Goal: Task Accomplishment & Management: Manage account settings

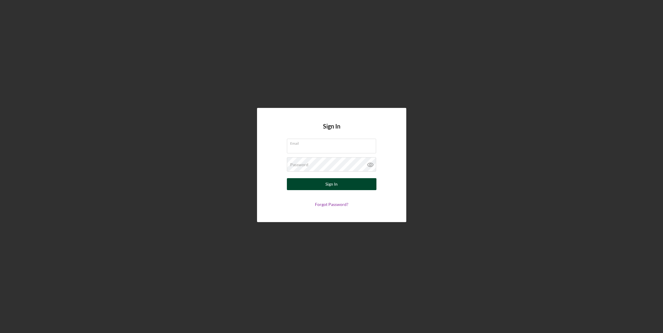
type input "[EMAIL_ADDRESS][DOMAIN_NAME]"
click at [323, 182] on button "Sign In" at bounding box center [332, 184] width 90 height 12
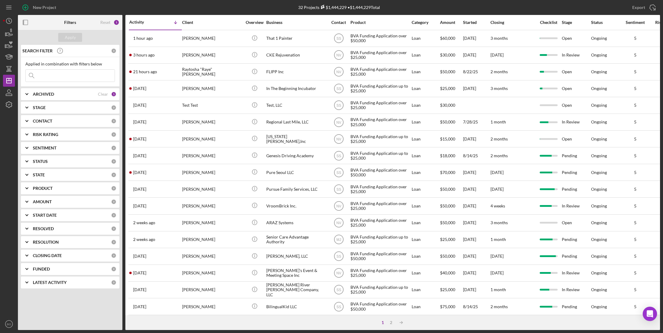
click at [551, 22] on div "Checklist" at bounding box center [548, 22] width 25 height 5
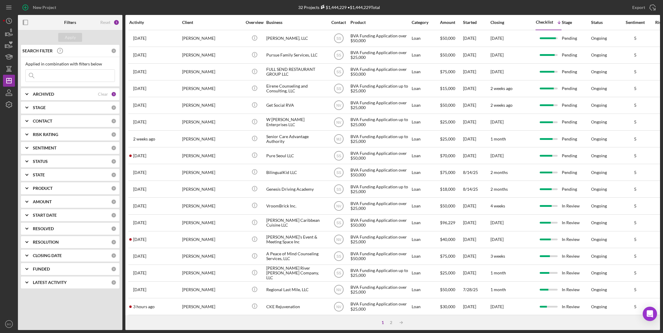
click at [543, 22] on div "Checklist" at bounding box center [544, 22] width 17 height 5
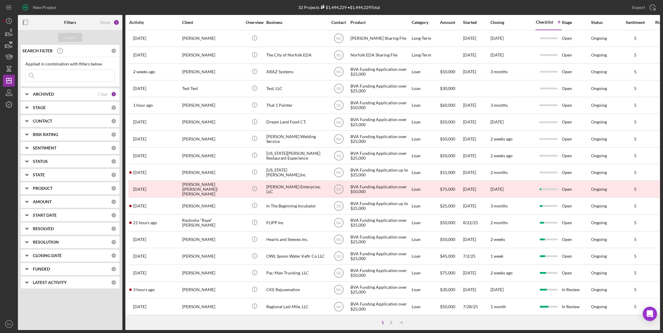
click at [543, 22] on div "Checklist" at bounding box center [544, 22] width 17 height 5
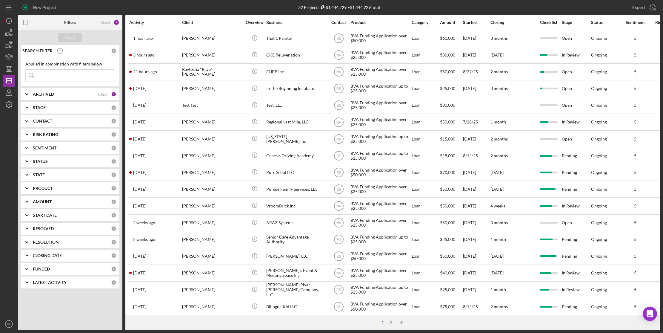
click at [556, 21] on div "Checklist" at bounding box center [548, 22] width 25 height 5
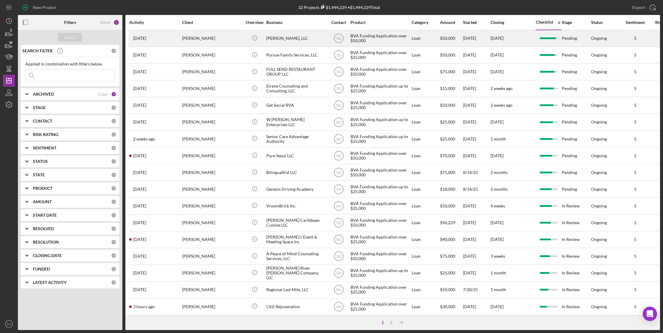
click at [221, 39] on div "[PERSON_NAME]" at bounding box center [212, 38] width 60 height 16
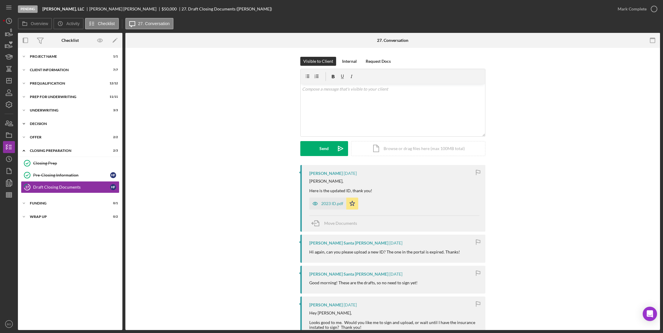
click at [73, 121] on div "Icon/Expander Decision 2 / 2" at bounding box center [70, 124] width 104 height 12
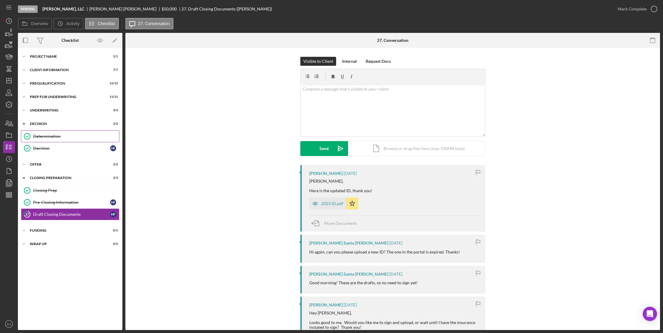
click at [53, 136] on div "Determination" at bounding box center [76, 136] width 86 height 5
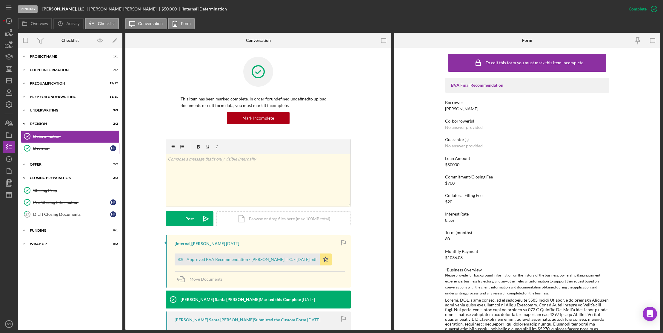
click at [55, 147] on div "Decision" at bounding box center [71, 148] width 77 height 5
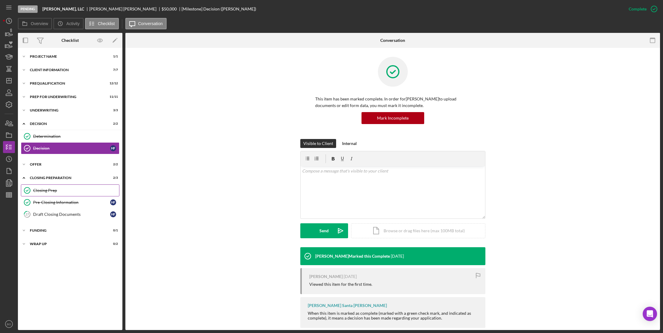
click at [61, 188] on div "Closing Prep" at bounding box center [76, 190] width 86 height 5
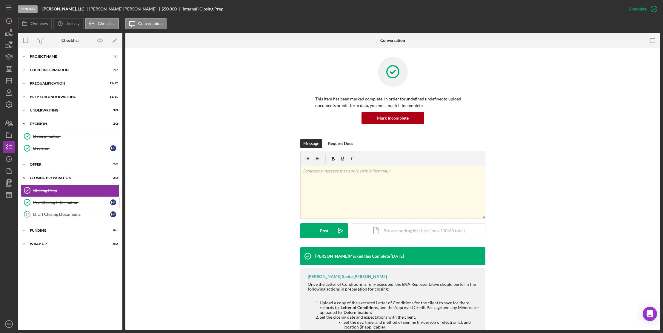
click at [63, 200] on div "Pre-Closing Information" at bounding box center [71, 202] width 77 height 5
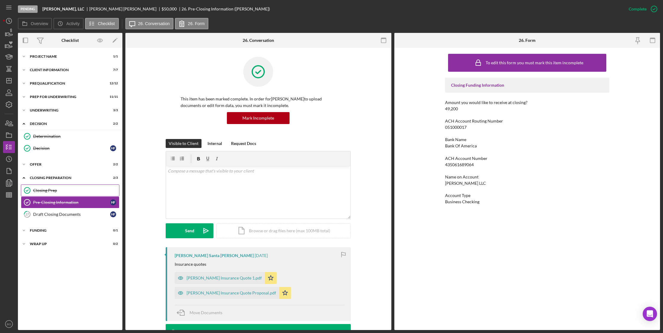
click at [67, 191] on div "Closing Prep" at bounding box center [76, 190] width 86 height 5
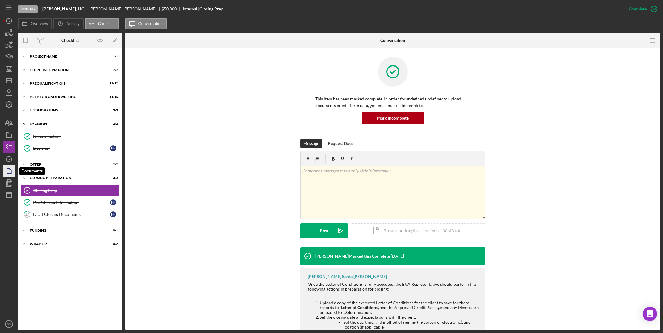
click at [6, 168] on icon "button" at bounding box center [8, 170] width 15 height 15
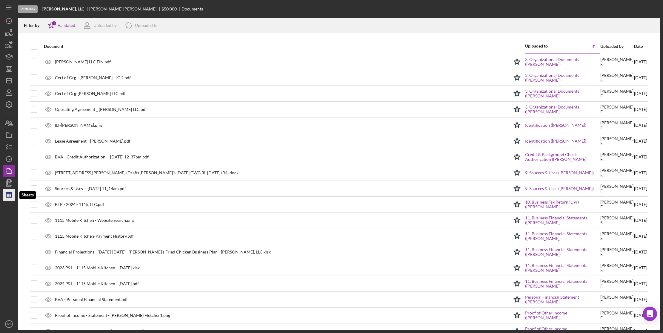
click at [9, 193] on polygon "button" at bounding box center [8, 194] width 5 height 5
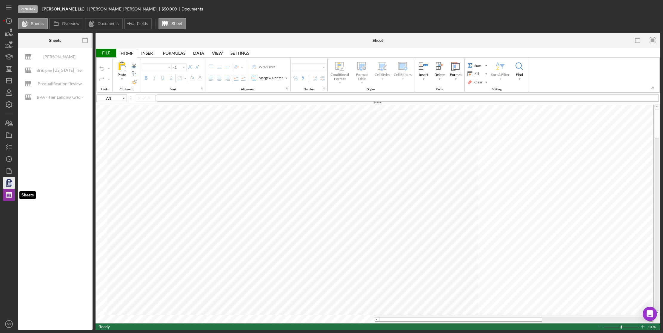
type input "Calibri"
type input "11"
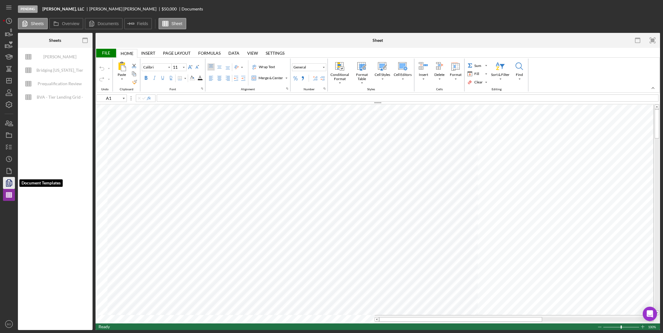
type input "Helvetica Neue"
type input "D8"
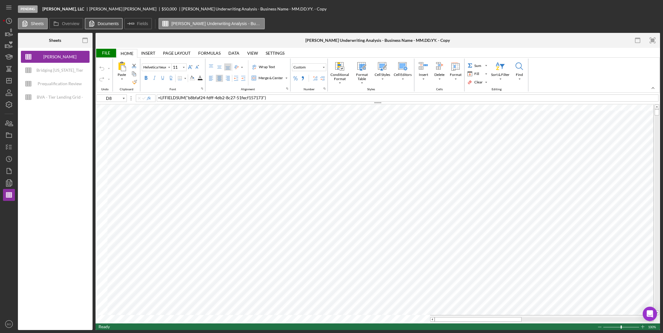
click at [100, 23] on label "Documents" at bounding box center [108, 23] width 21 height 5
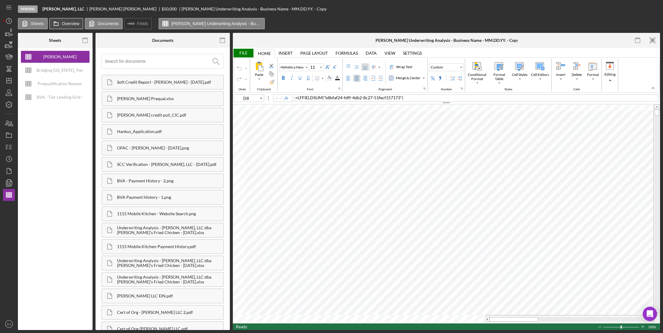
click at [74, 21] on label "Overview" at bounding box center [70, 23] width 17 height 5
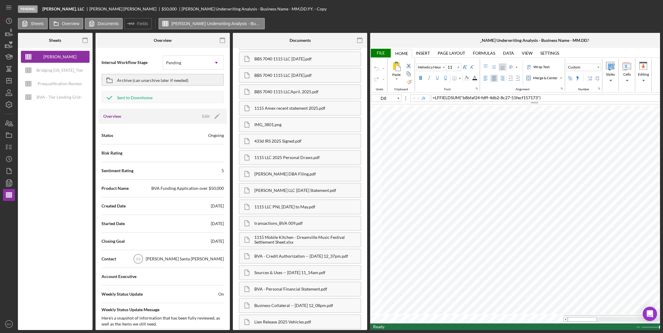
scroll to position [880, 0]
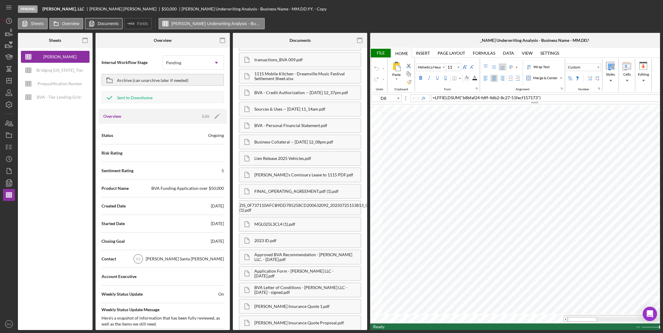
click at [104, 22] on label "Documents" at bounding box center [108, 23] width 21 height 5
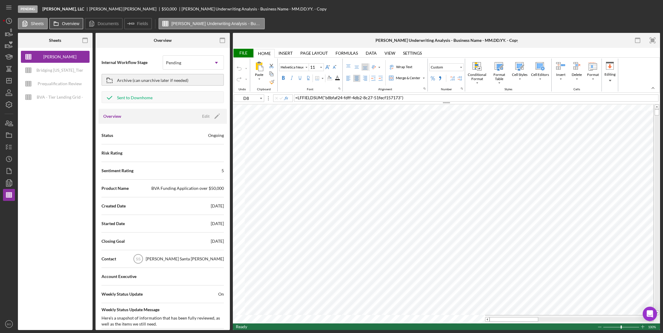
click at [68, 23] on label "Overview" at bounding box center [70, 23] width 17 height 5
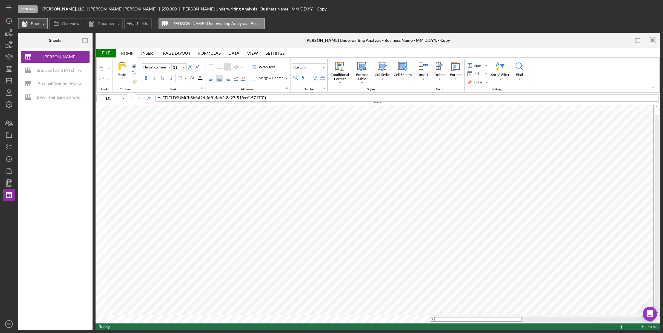
click at [31, 24] on button "Sheets" at bounding box center [33, 23] width 30 height 11
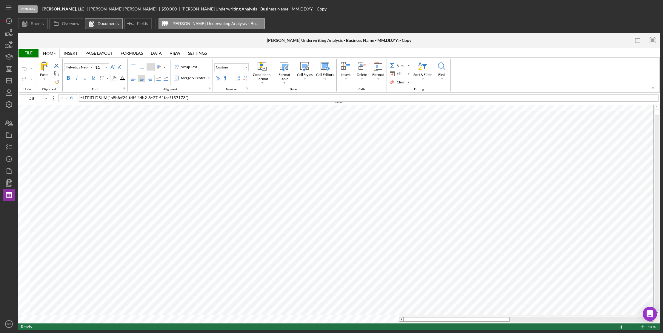
click at [102, 25] on label "Documents" at bounding box center [108, 23] width 21 height 5
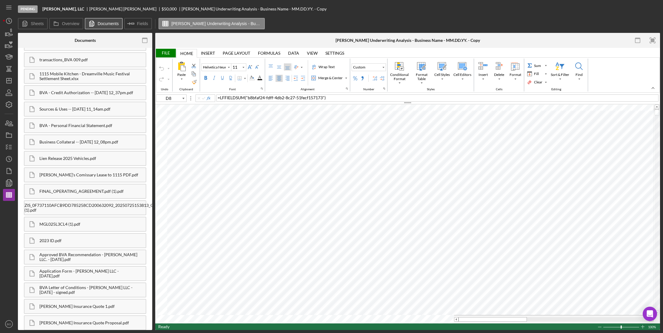
scroll to position [878, 0]
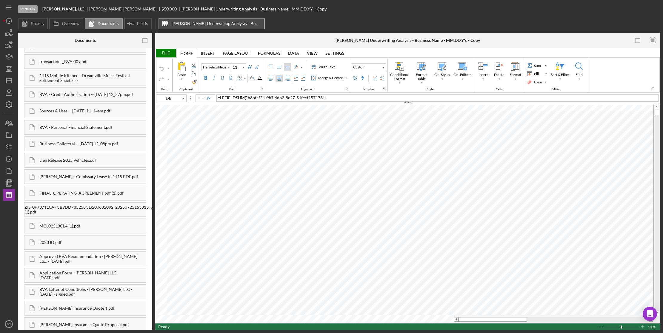
click at [201, 23] on label "[PERSON_NAME] Underwriting Analysis - Business Name - MM.DD.YY. - Copy" at bounding box center [216, 23] width 90 height 5
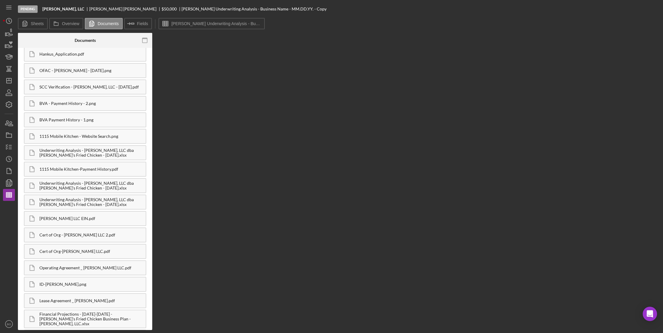
scroll to position [0, 0]
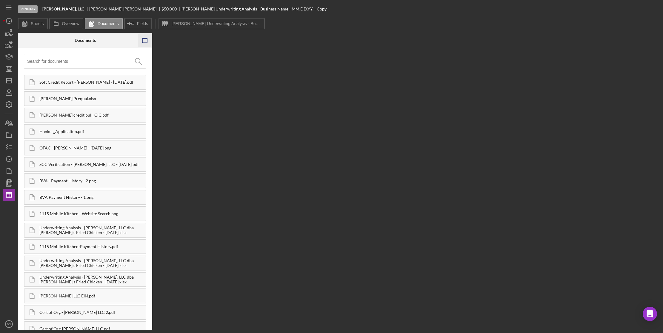
click at [144, 41] on icon "button" at bounding box center [144, 40] width 13 height 13
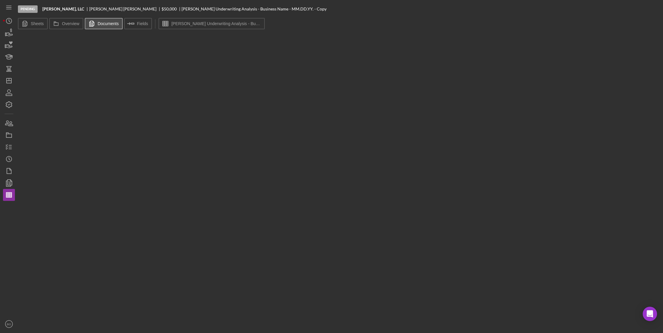
click at [102, 22] on label "Documents" at bounding box center [108, 23] width 21 height 5
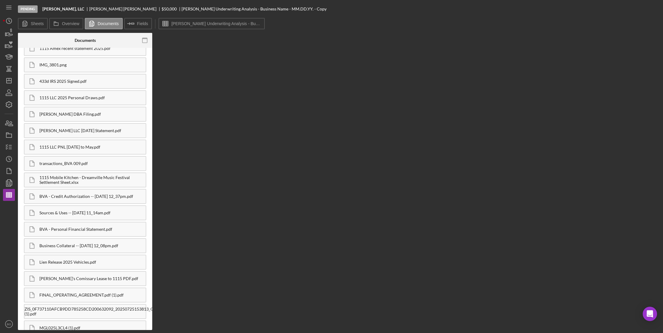
scroll to position [878, 0]
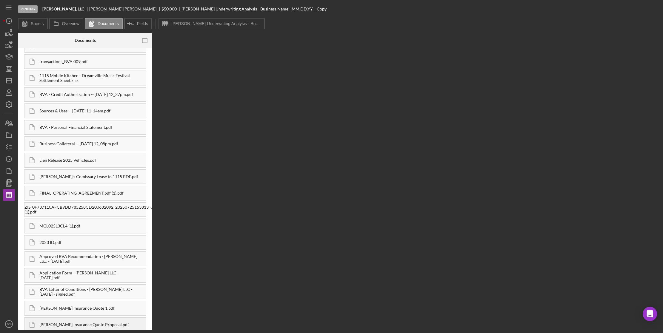
click at [130, 322] on div "[PERSON_NAME] Insurance Quote Proposal.pdf" at bounding box center [92, 324] width 106 height 5
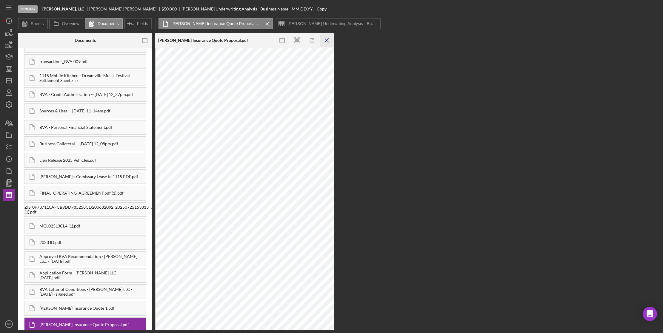
click at [330, 38] on icon "Icon/Menu Close" at bounding box center [326, 40] width 13 height 13
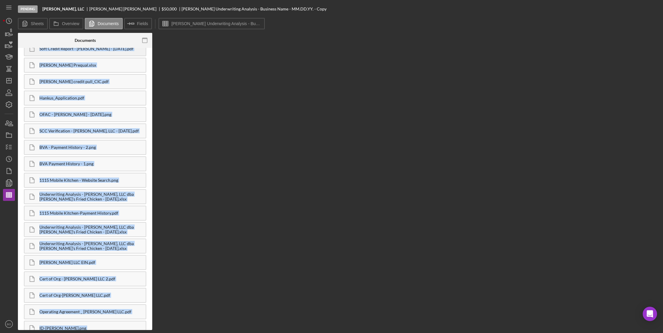
scroll to position [17, 0]
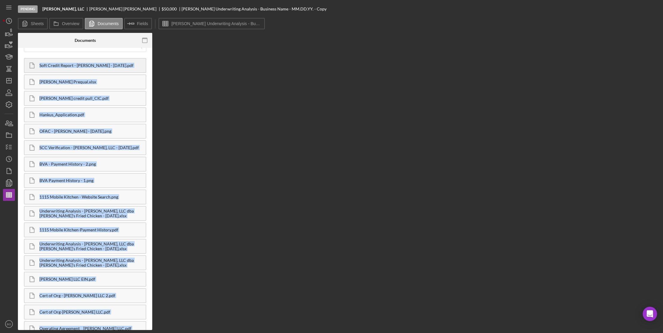
drag, startPoint x: 148, startPoint y: 323, endPoint x: 40, endPoint y: 57, distance: 287.1
click at [40, 57] on div "Soft Credit Report - [PERSON_NAME] - [DATE].pdf [PERSON_NAME] Prequal.xlsx [PER…" at bounding box center [85, 189] width 134 height 282
copy div "Soft Credit Report - [PERSON_NAME] - [DATE].pdf [PERSON_NAME] Prequal.xlsx [PER…"
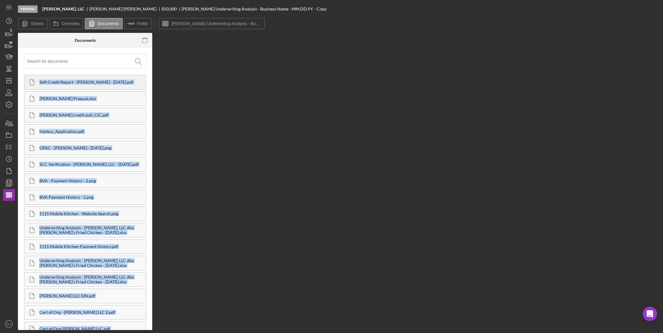
copy div "Soft Credit Report - [PERSON_NAME] - [DATE].pdf [PERSON_NAME] Prequal.xlsx [PER…"
click at [5, 148] on icon "button" at bounding box center [8, 146] width 15 height 15
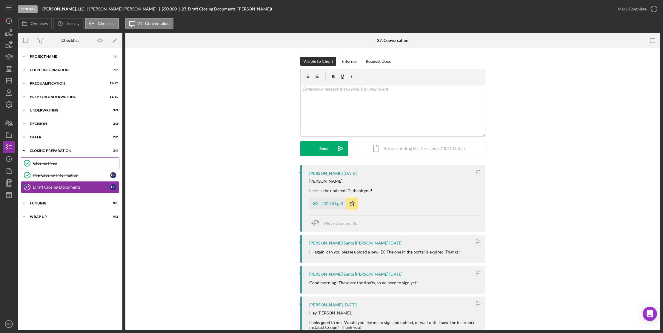
click at [63, 163] on div "Closing Prep" at bounding box center [76, 163] width 86 height 5
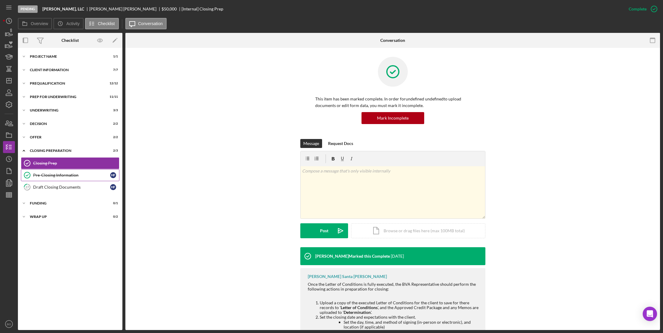
click at [65, 175] on div "Pre-Closing Information" at bounding box center [71, 175] width 77 height 5
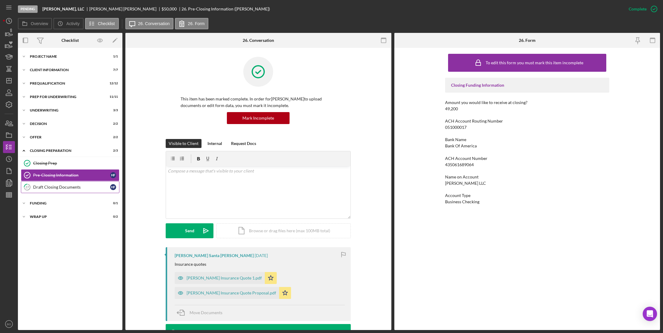
click at [64, 185] on div "Draft Closing Documents" at bounding box center [71, 186] width 77 height 5
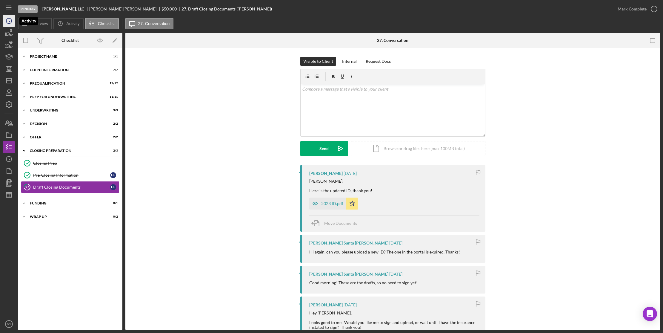
click at [9, 20] on polyline "button" at bounding box center [9, 20] width 1 height 2
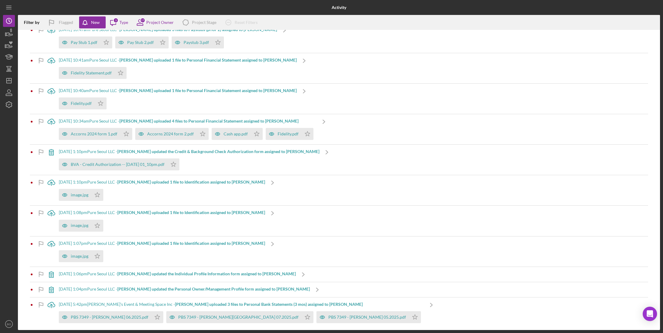
scroll to position [301, 0]
click at [10, 81] on icon "Icon/Dashboard" at bounding box center [8, 80] width 15 height 15
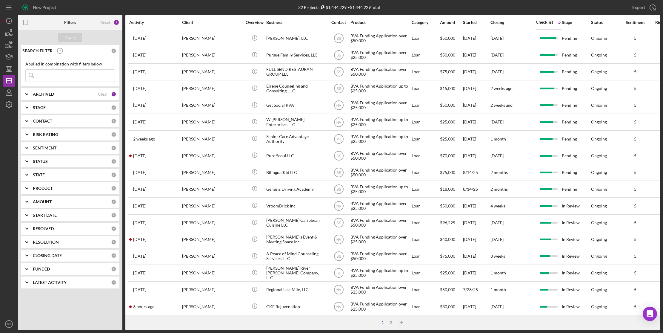
click at [66, 95] on div "ARCHIVED" at bounding box center [65, 94] width 65 height 5
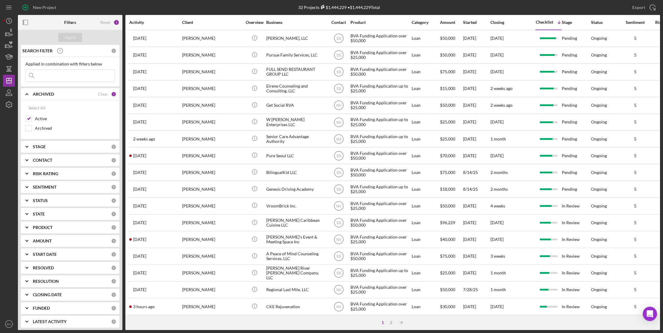
click at [66, 95] on div "ARCHIVED" at bounding box center [65, 94] width 65 height 5
